Goal: Find specific page/section

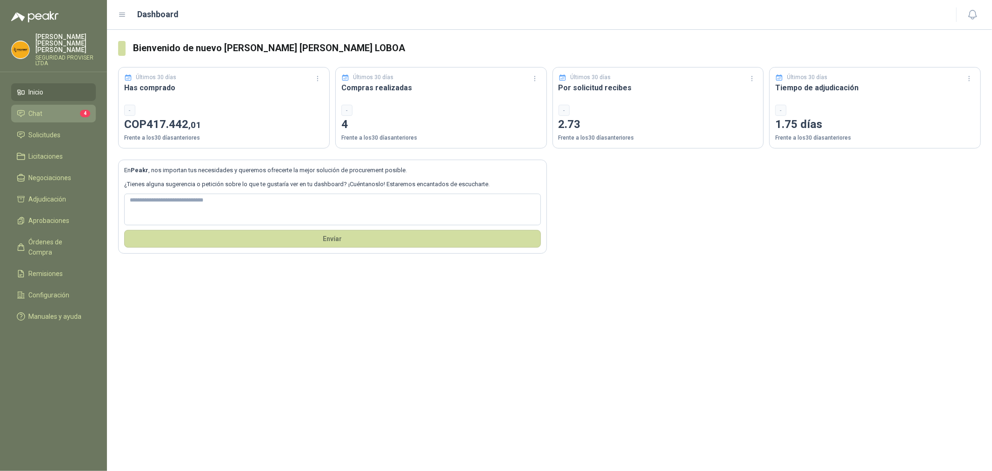
click at [63, 108] on li "Chat 4" at bounding box center [53, 113] width 73 height 10
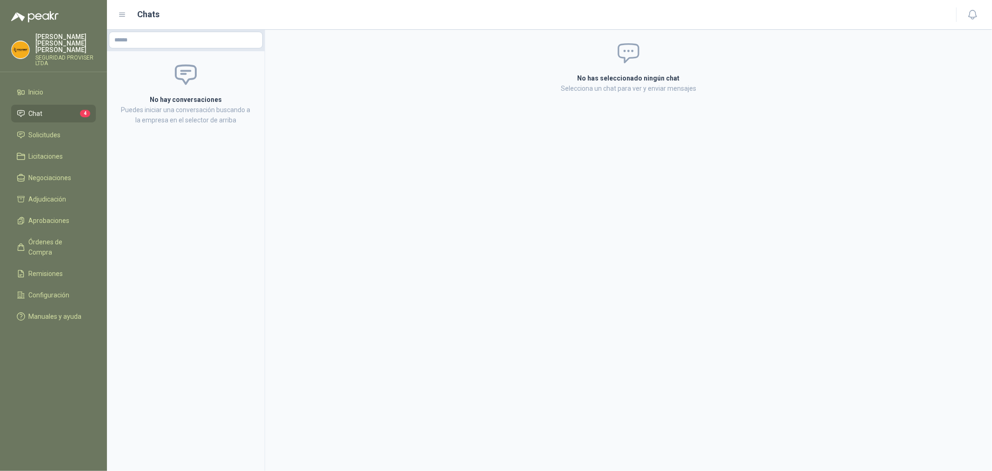
click at [56, 108] on li "Chat 4" at bounding box center [53, 113] width 73 height 10
click at [60, 126] on link "Solicitudes" at bounding box center [53, 135] width 85 height 18
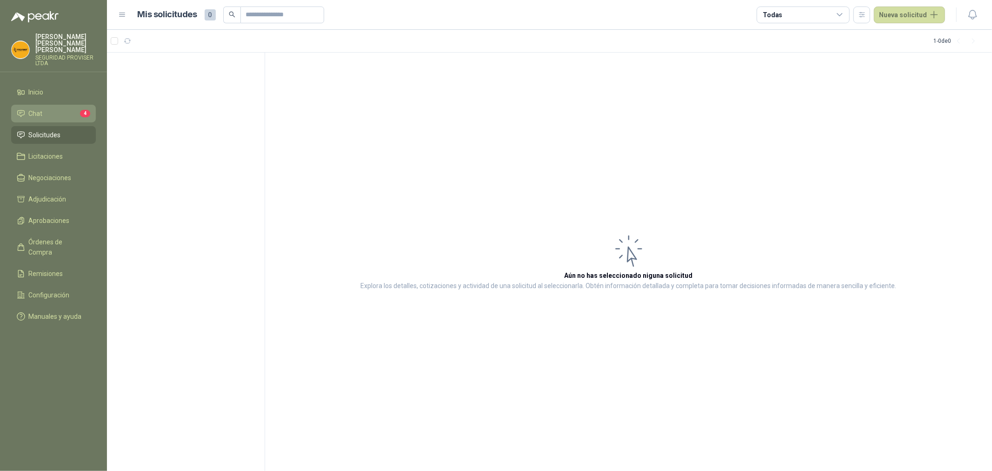
click at [63, 114] on link "Chat 4" at bounding box center [53, 114] width 85 height 18
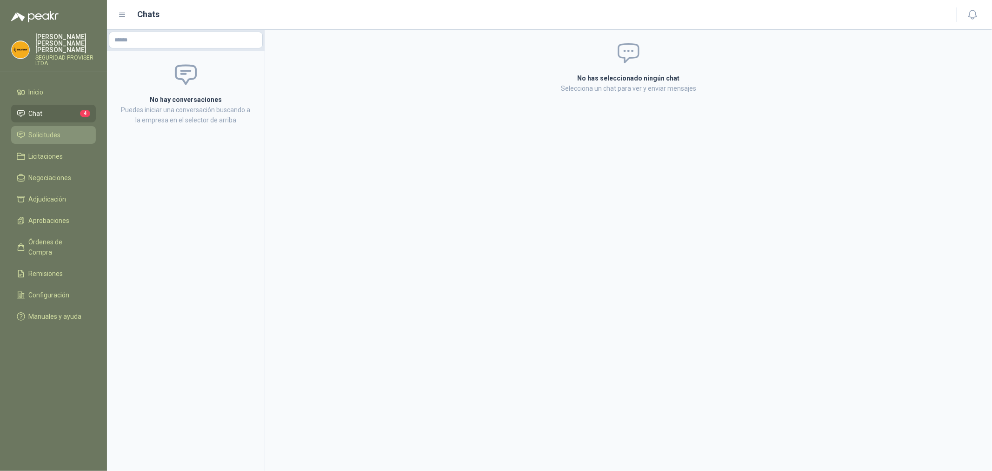
click at [52, 130] on span "Solicitudes" at bounding box center [45, 135] width 32 height 10
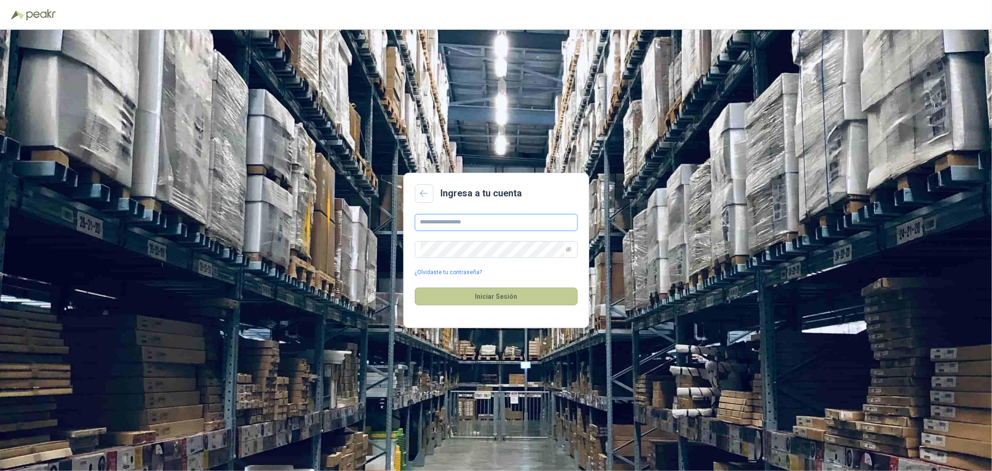
type input "**********"
click at [501, 298] on button "Iniciar Sesión" at bounding box center [496, 296] width 163 height 18
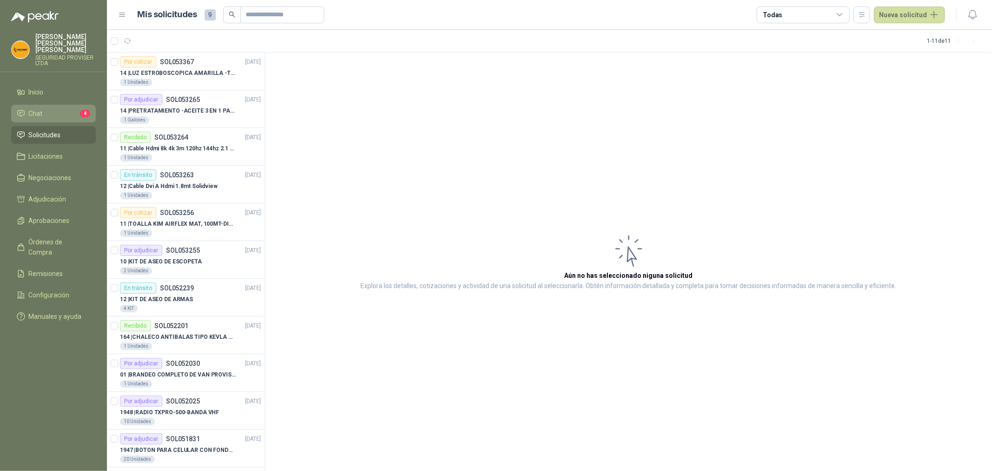
click at [68, 115] on link "Chat 4" at bounding box center [53, 114] width 85 height 18
